Goal: Find specific page/section: Find specific page/section

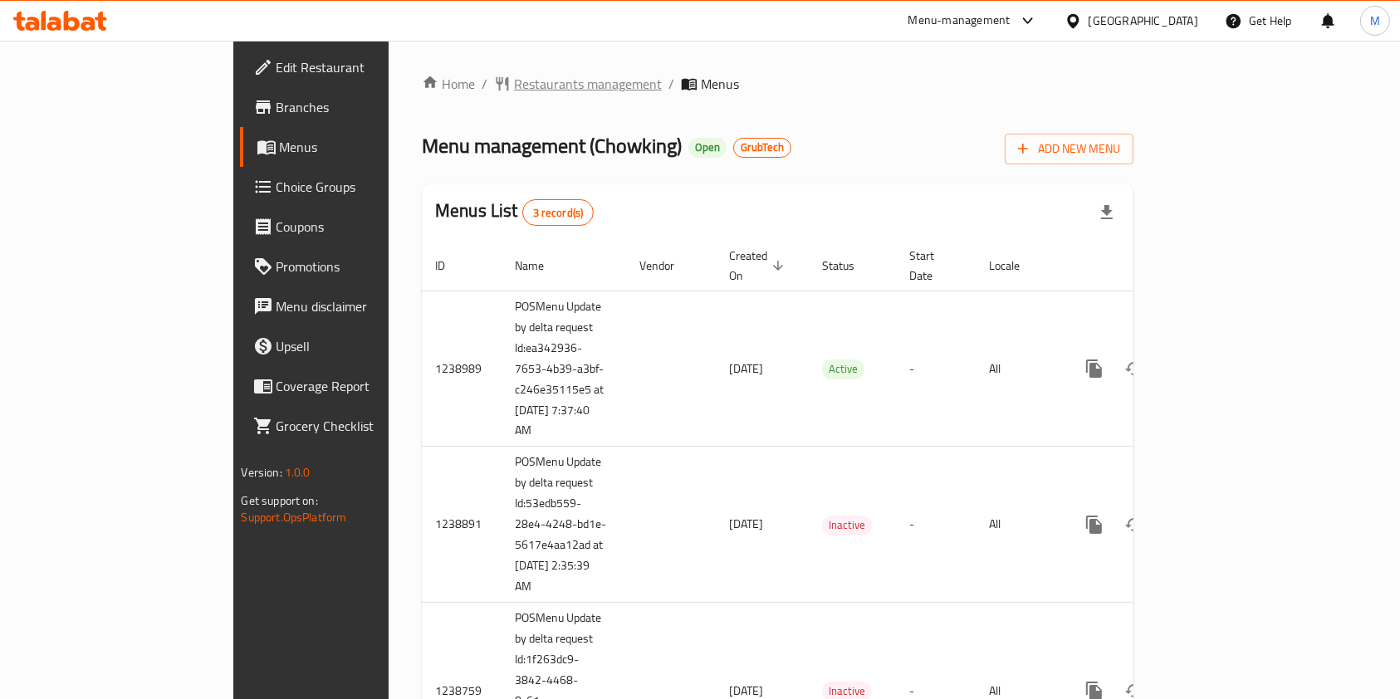
click at [514, 88] on span "Restaurants management" at bounding box center [588, 84] width 148 height 20
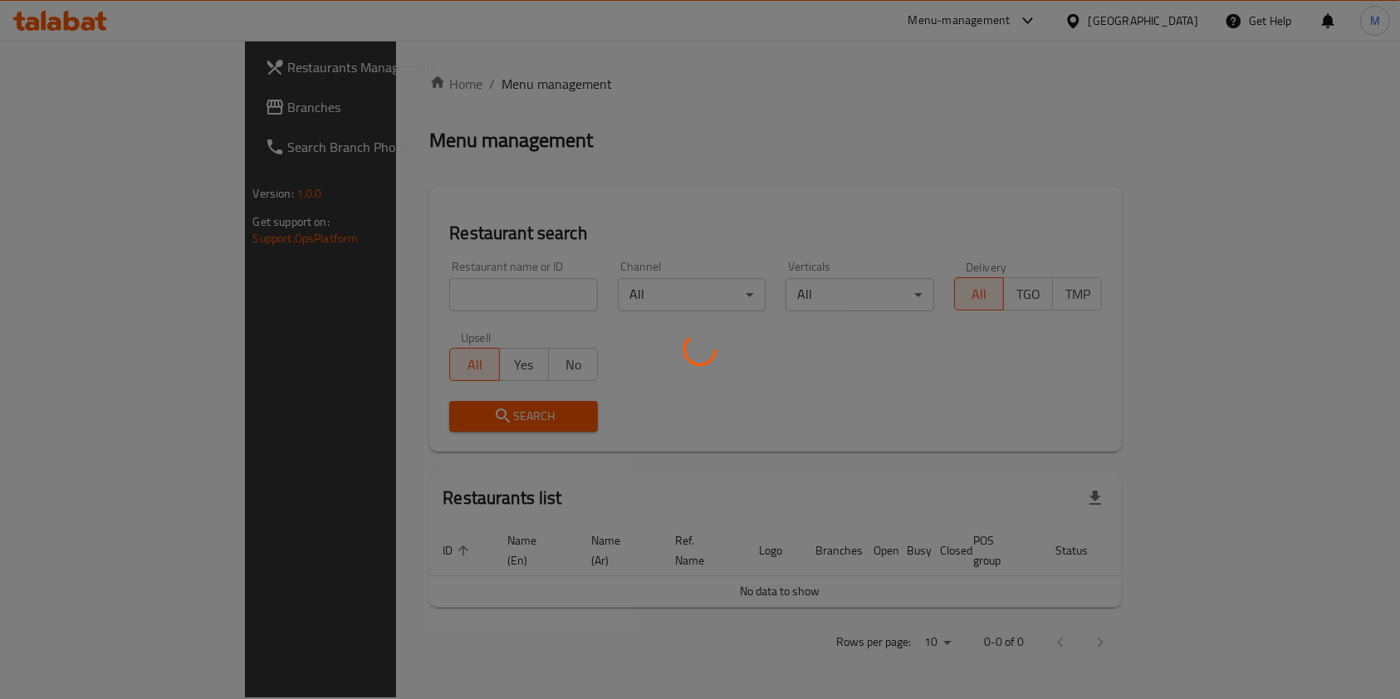
click at [423, 284] on div at bounding box center [700, 349] width 1400 height 699
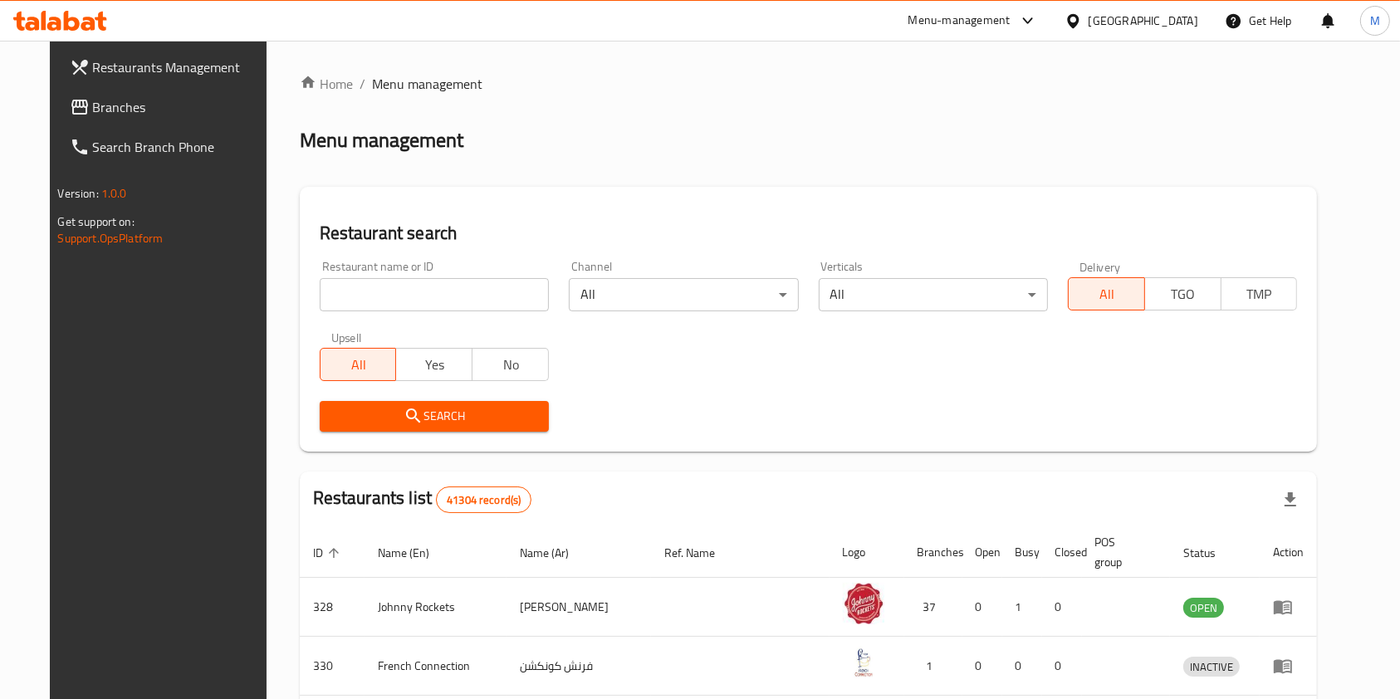
click at [412, 287] on input "search" at bounding box center [434, 294] width 229 height 33
type input "dunkin"
click button "Search" at bounding box center [434, 416] width 229 height 31
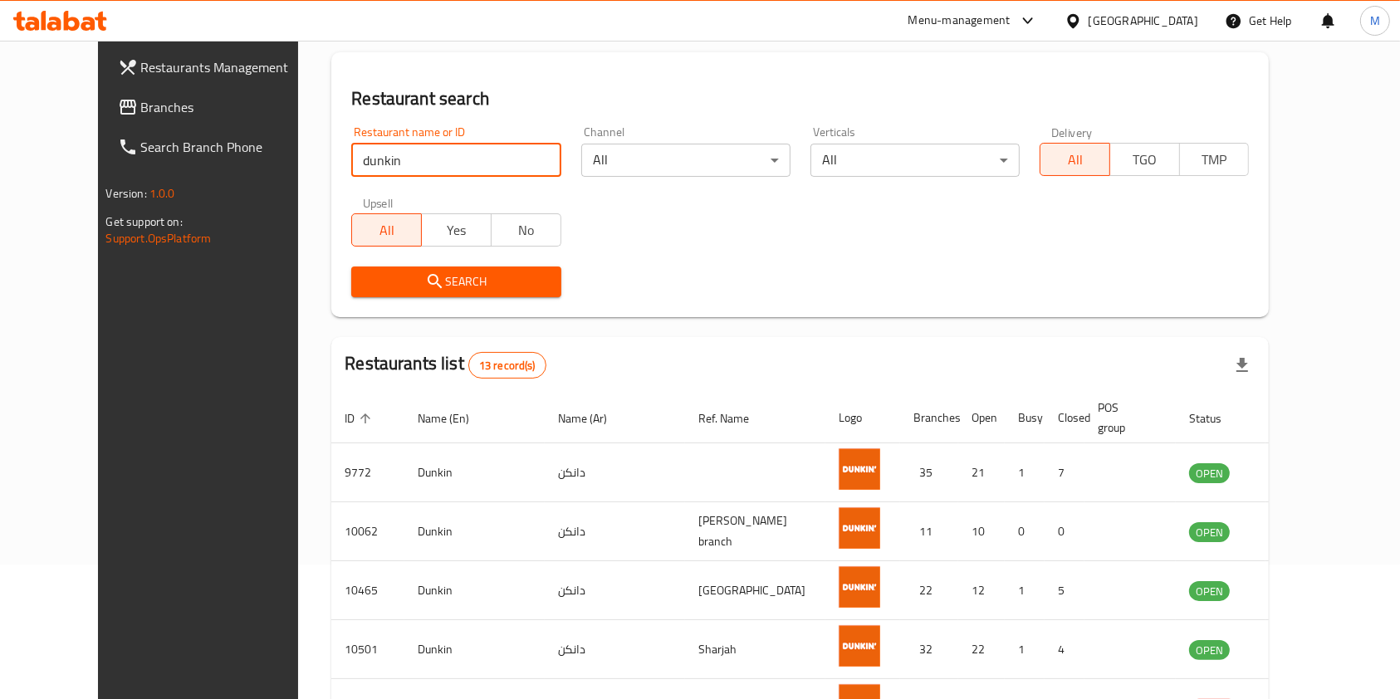
scroll to position [332, 0]
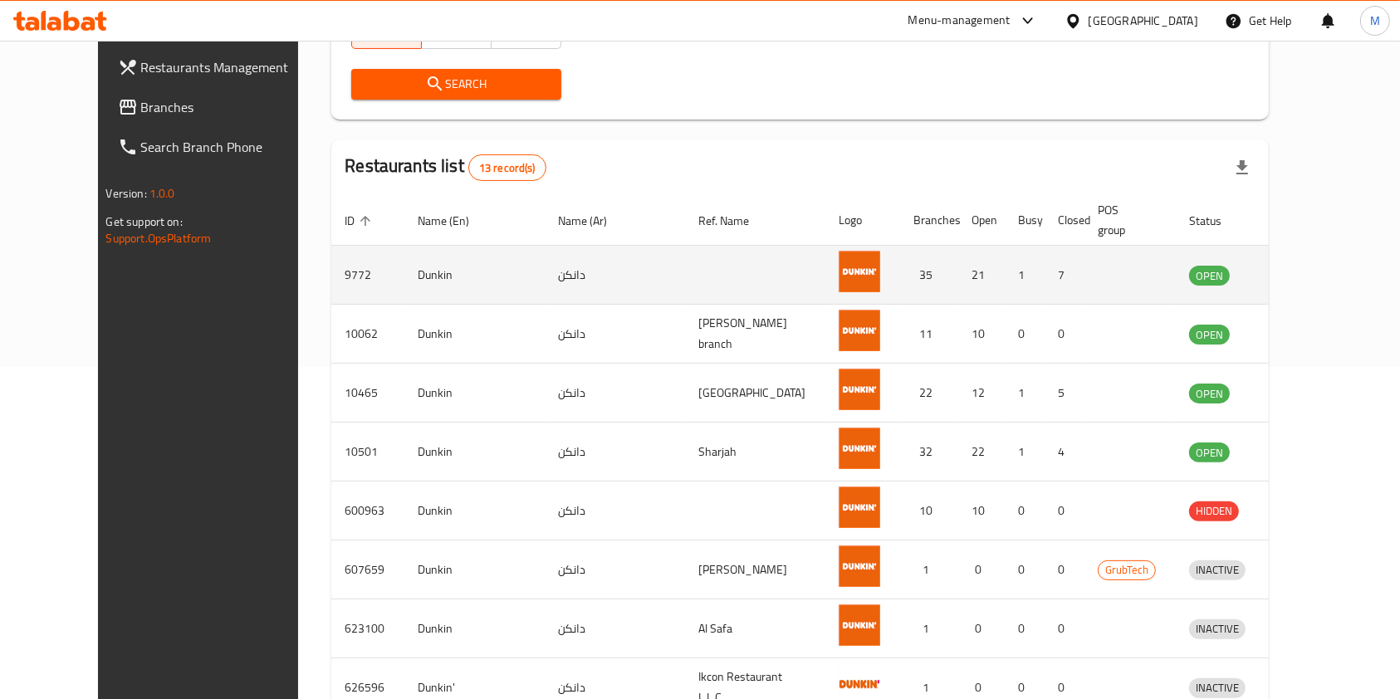
click at [1296, 273] on icon "enhanced table" at bounding box center [1293, 275] width 6 height 7
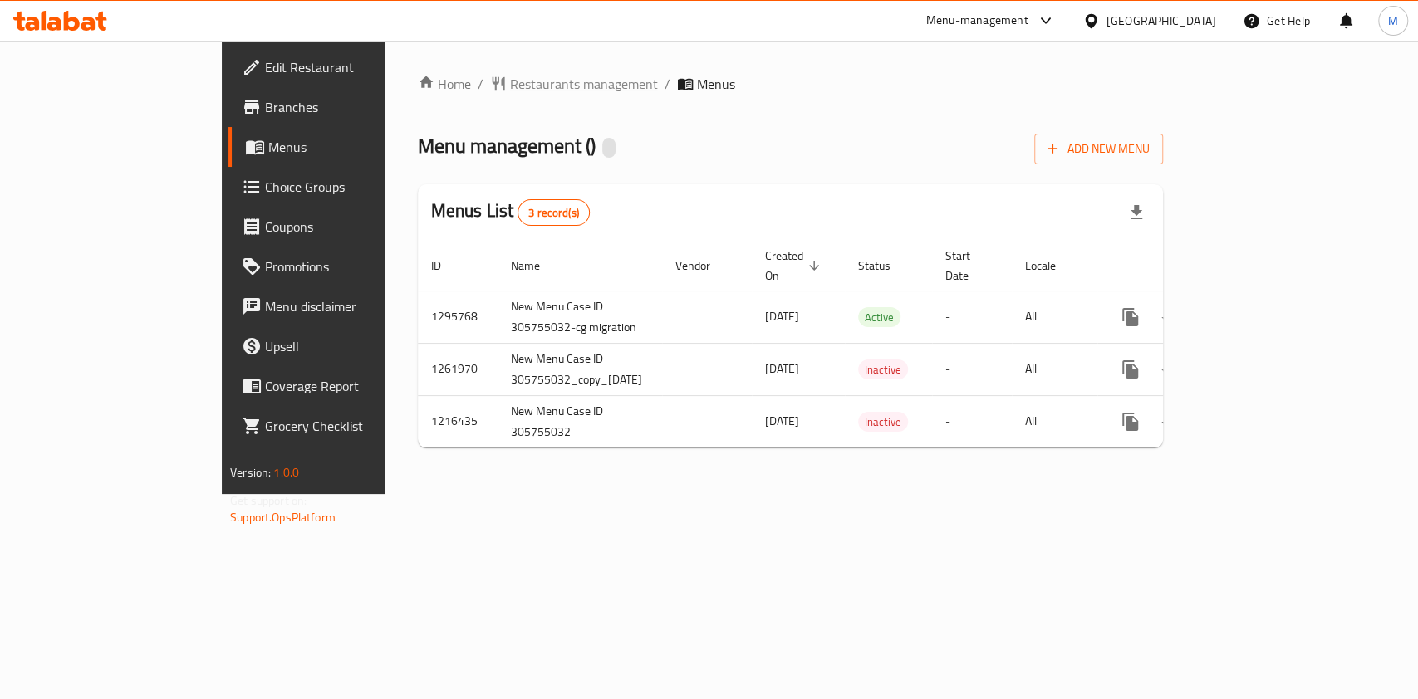
click at [510, 86] on span "Restaurants management" at bounding box center [584, 84] width 148 height 20
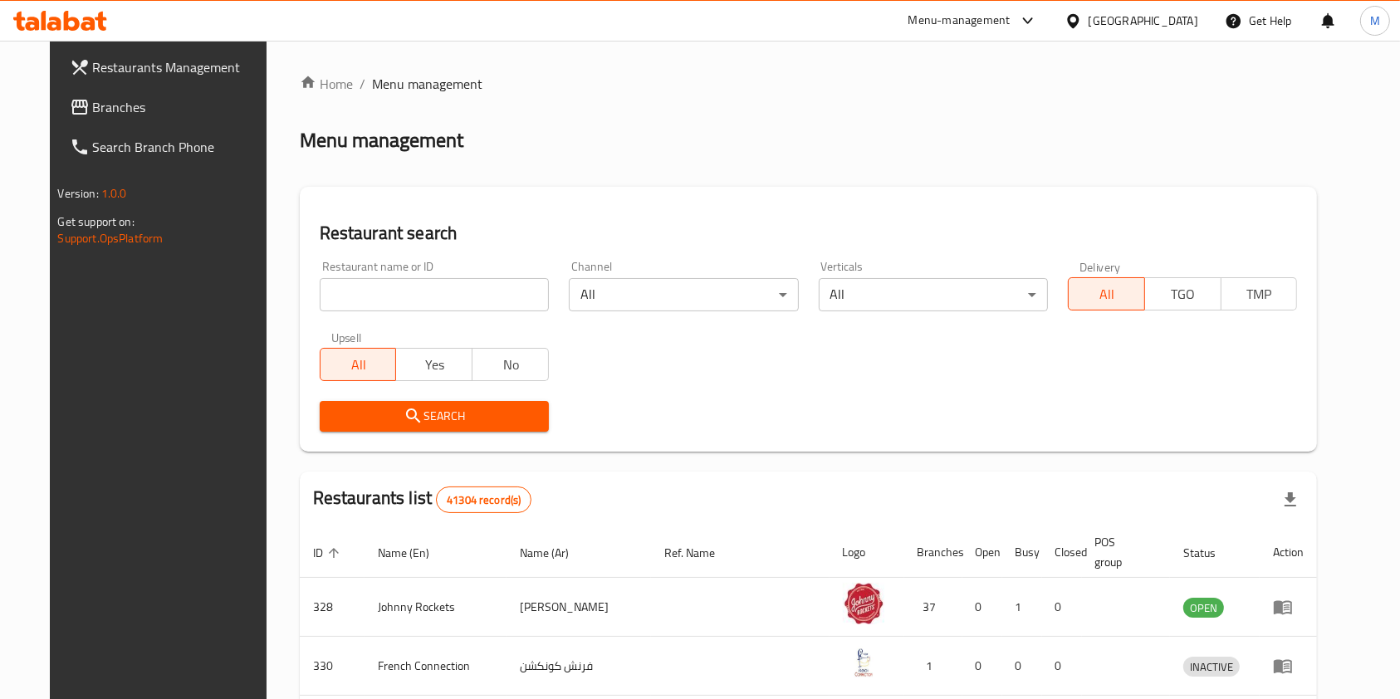
click at [336, 275] on div "Restaurant name or ID Restaurant name or ID" at bounding box center [434, 286] width 229 height 51
click at [336, 283] on input "search" at bounding box center [434, 294] width 229 height 33
type input "dunkin"
click button "Search" at bounding box center [434, 416] width 229 height 31
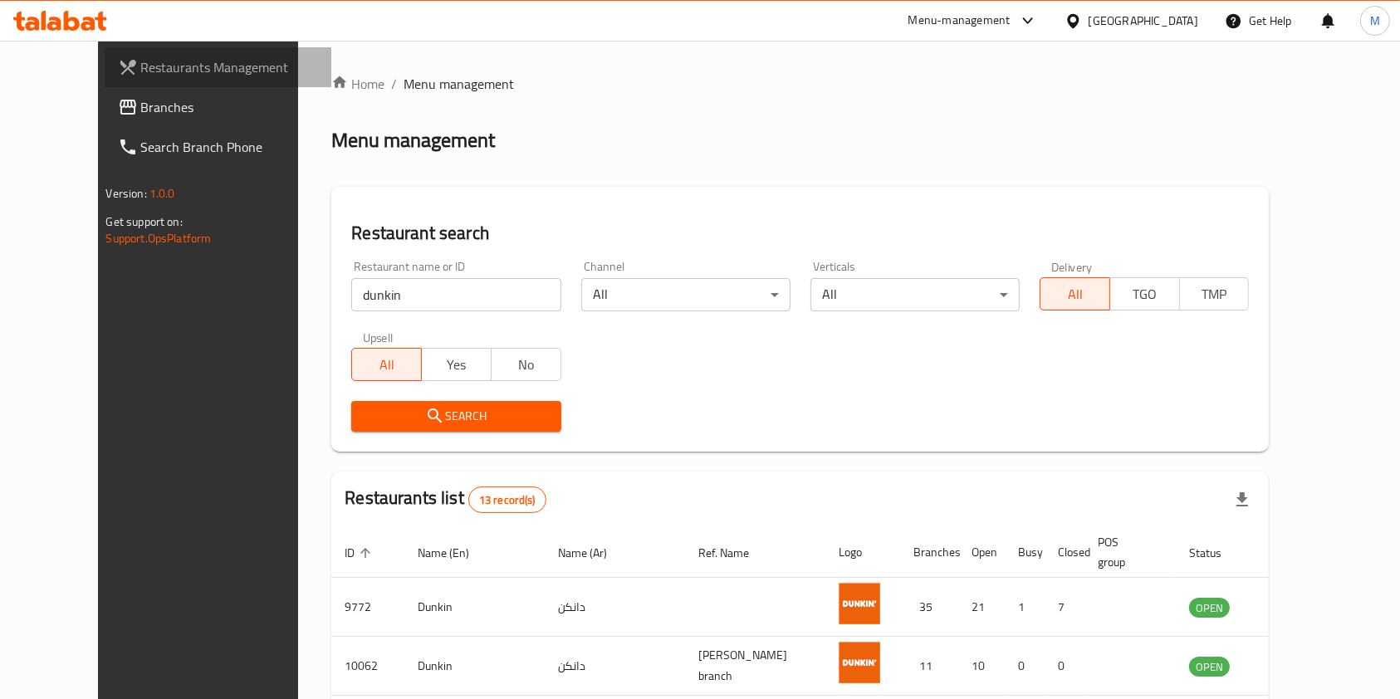
click at [186, 83] on link "Restaurants Management" at bounding box center [219, 67] width 228 height 40
